Goal: Navigation & Orientation: Find specific page/section

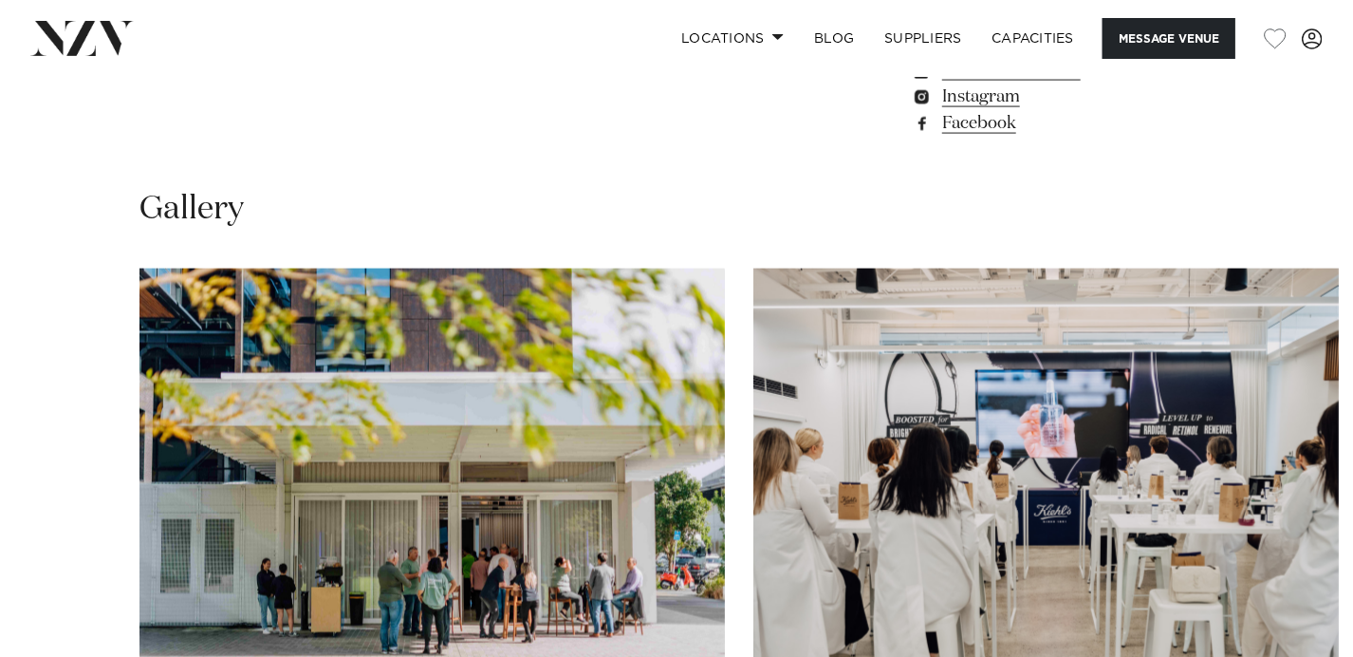
scroll to position [1613, 0]
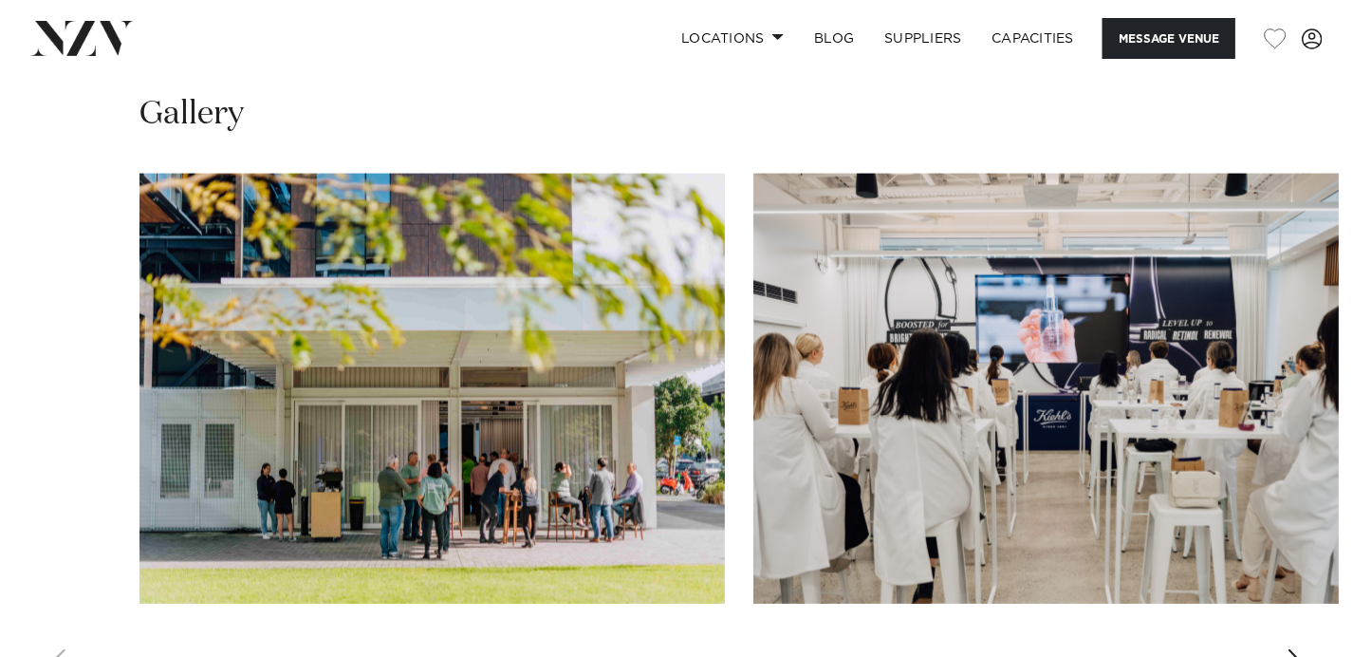
click at [1299, 649] on div "Next slide" at bounding box center [1296, 664] width 19 height 30
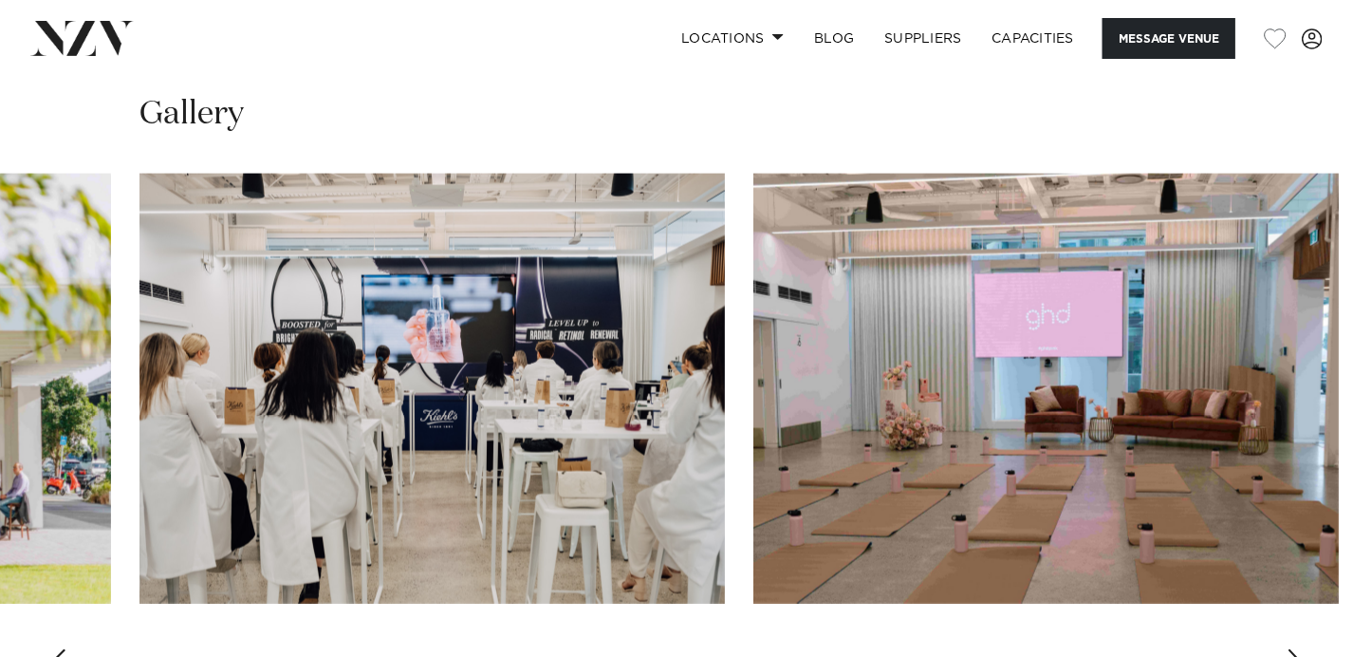
click at [1292, 649] on div "Next slide" at bounding box center [1296, 664] width 19 height 30
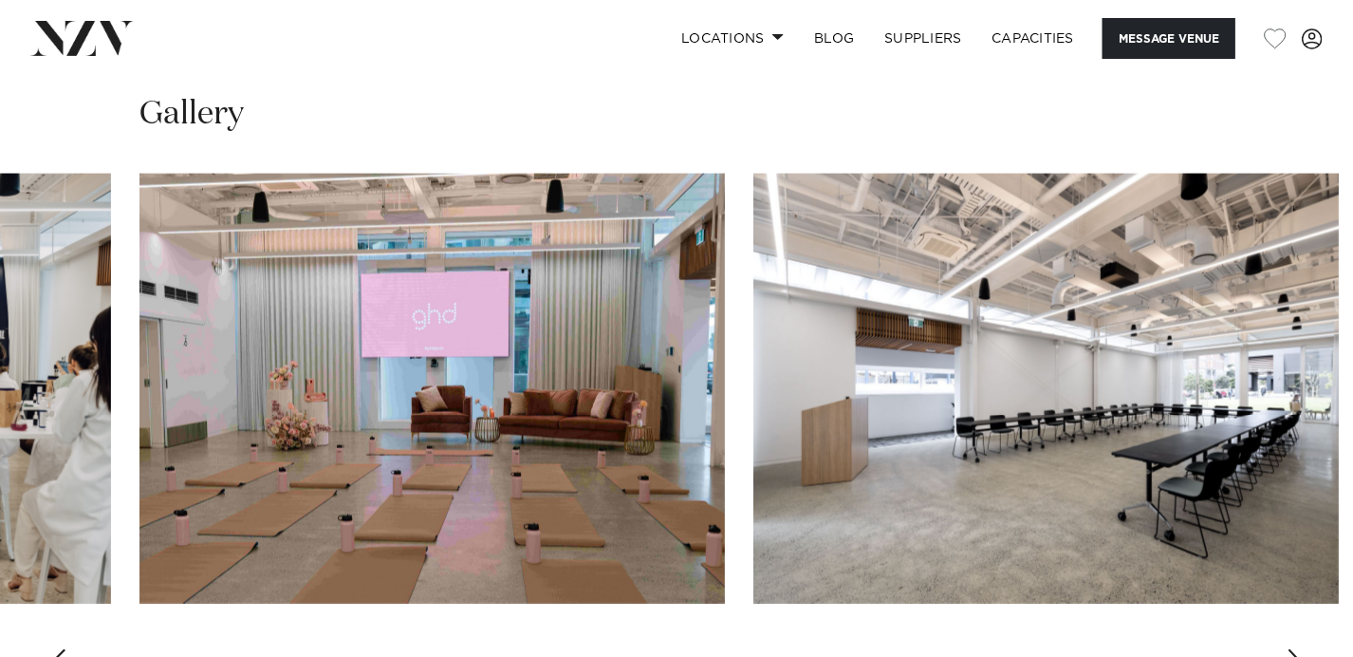
click at [1290, 649] on div "Next slide" at bounding box center [1296, 664] width 19 height 30
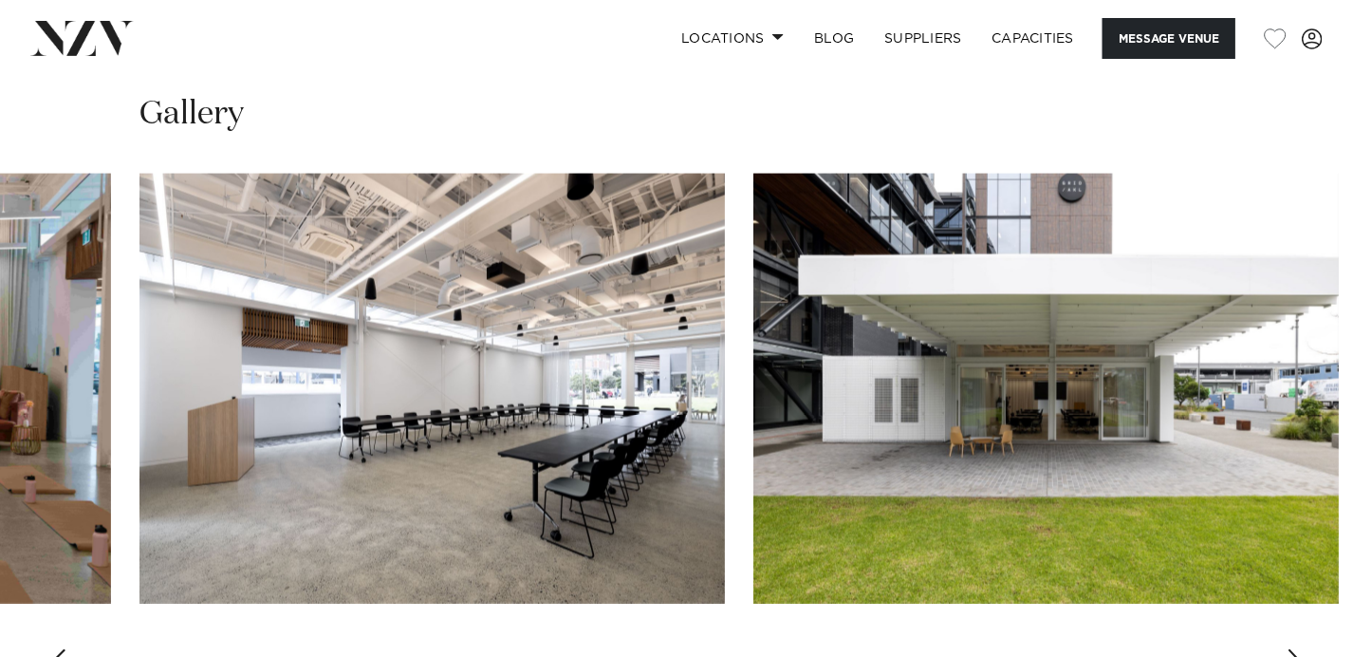
click at [1289, 649] on div "Next slide" at bounding box center [1296, 664] width 19 height 30
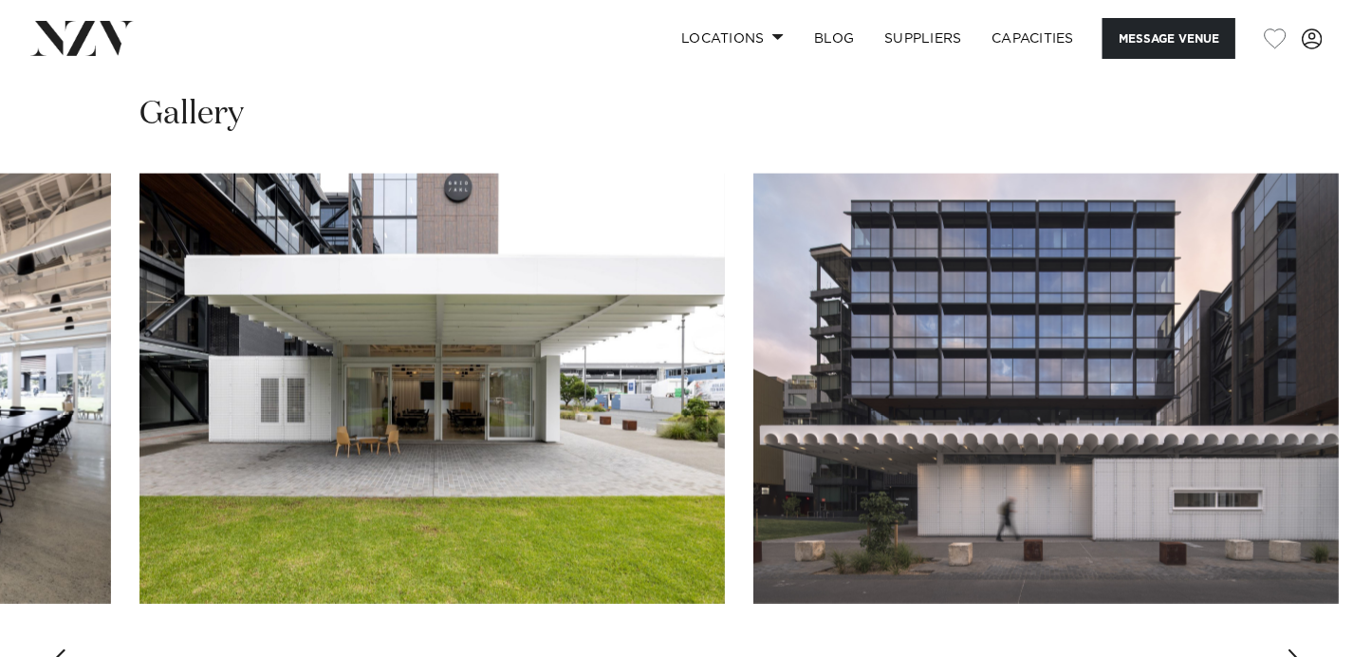
click at [1289, 649] on div "Next slide" at bounding box center [1296, 664] width 19 height 30
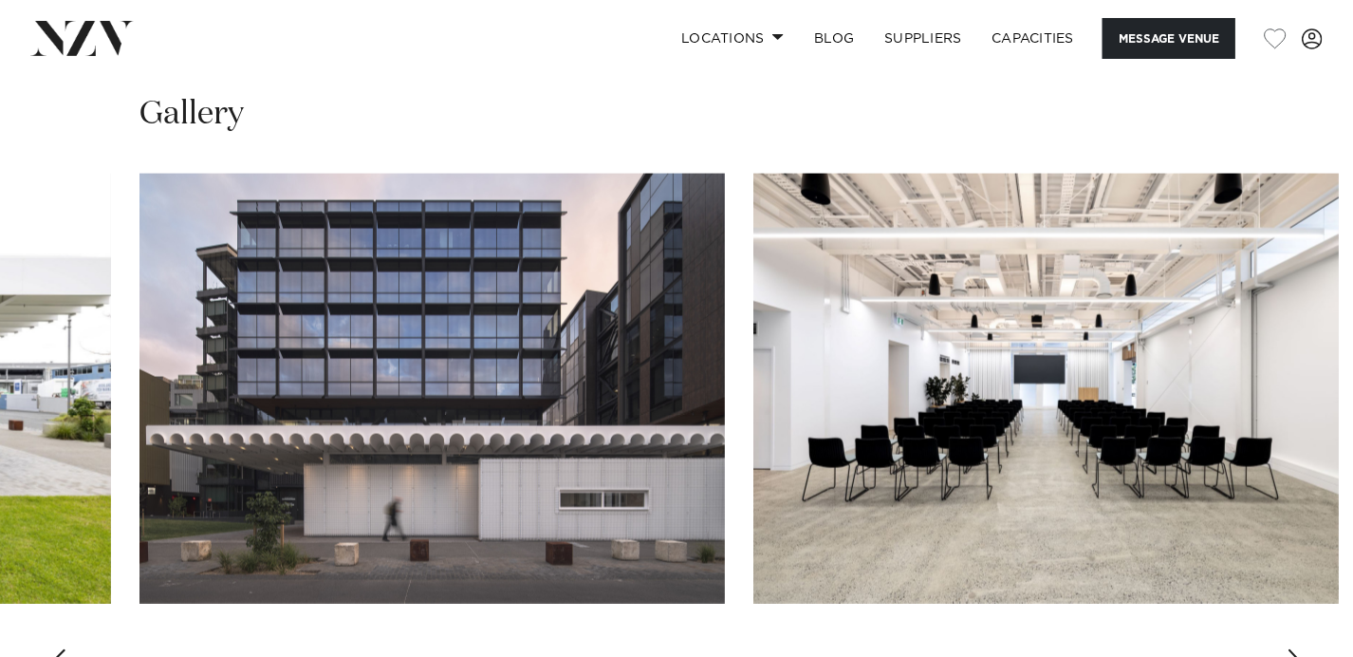
click at [1289, 649] on div "Next slide" at bounding box center [1296, 664] width 19 height 30
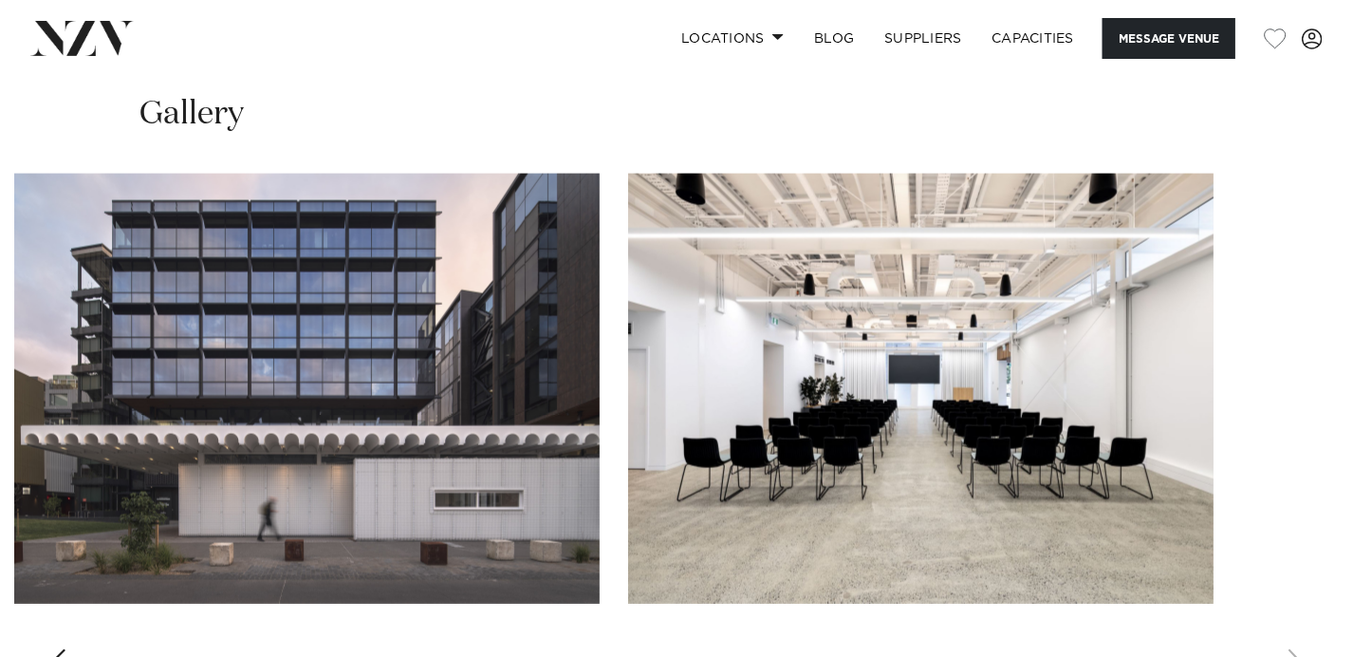
click at [1289, 597] on swiper-container at bounding box center [676, 434] width 1353 height 521
click at [61, 649] on div "Previous slide" at bounding box center [56, 664] width 19 height 30
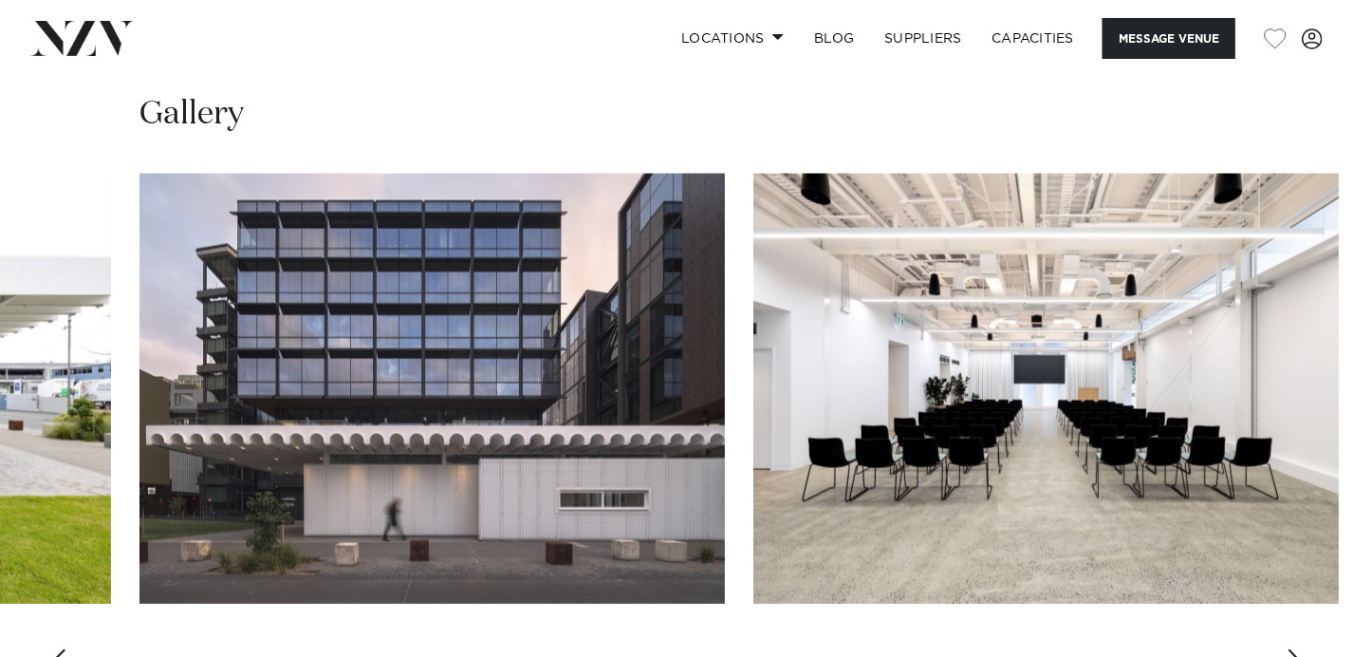
click at [61, 649] on div "Previous slide" at bounding box center [56, 664] width 19 height 30
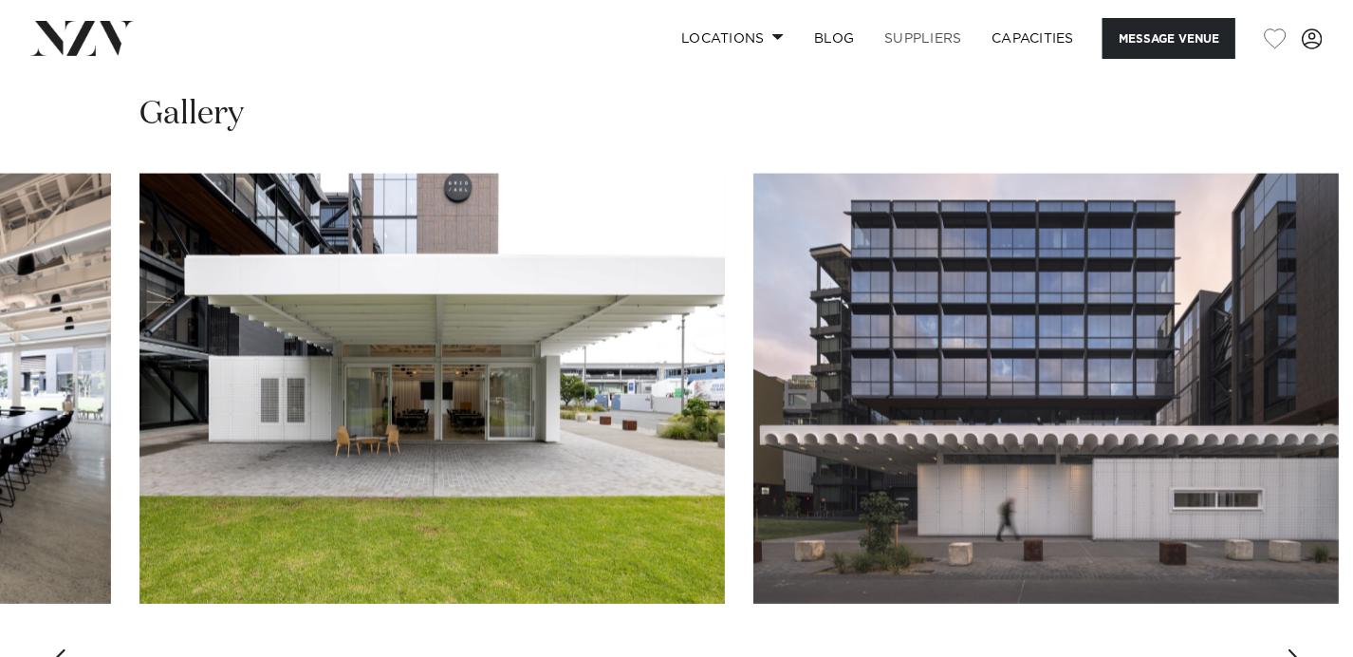
click at [914, 39] on link "SUPPLIERS" at bounding box center [922, 38] width 107 height 41
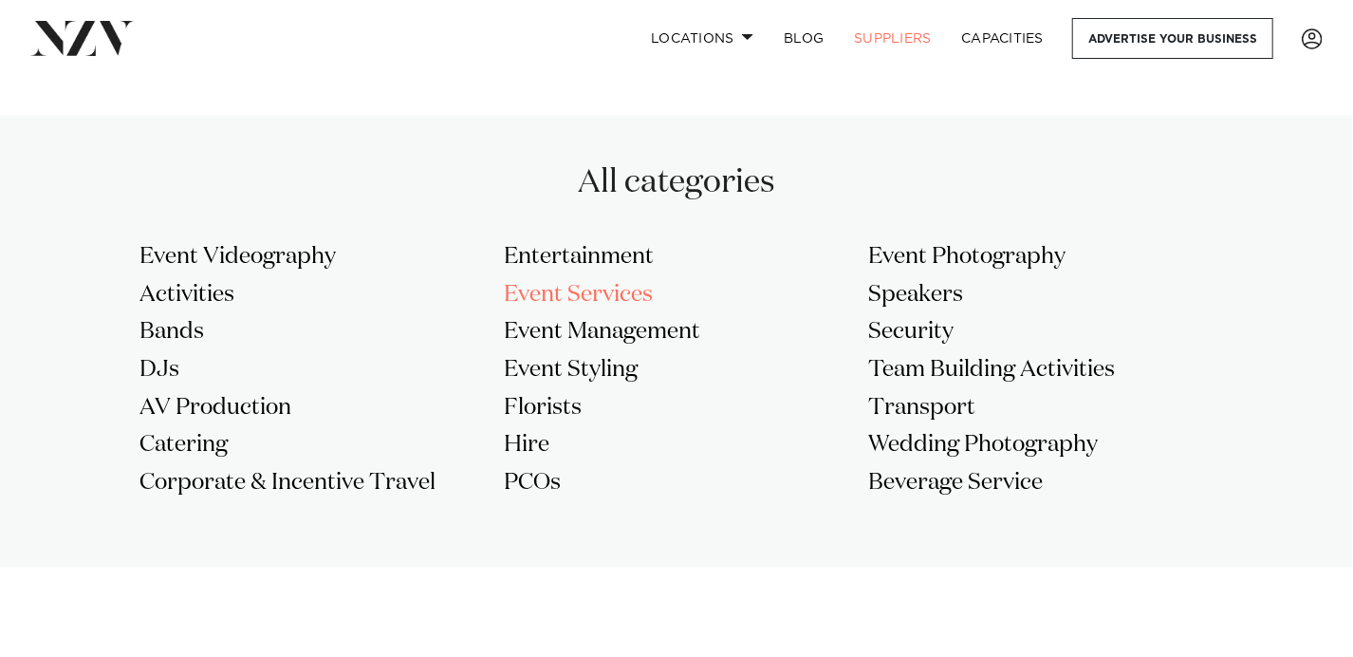
scroll to position [1613, 0]
